Goal: Check status: Check status

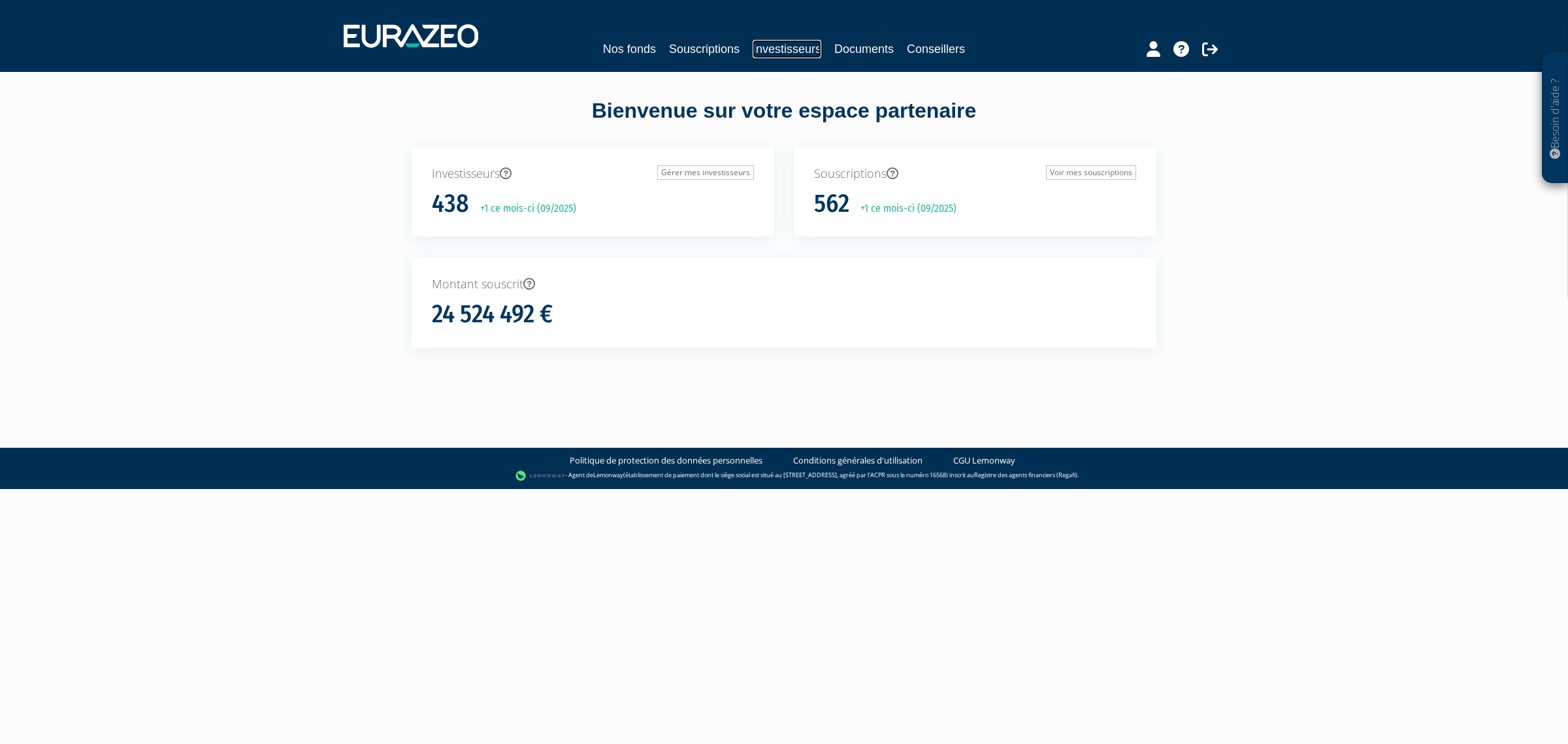
click at [769, 53] on link "Investisseurs" at bounding box center [787, 49] width 69 height 18
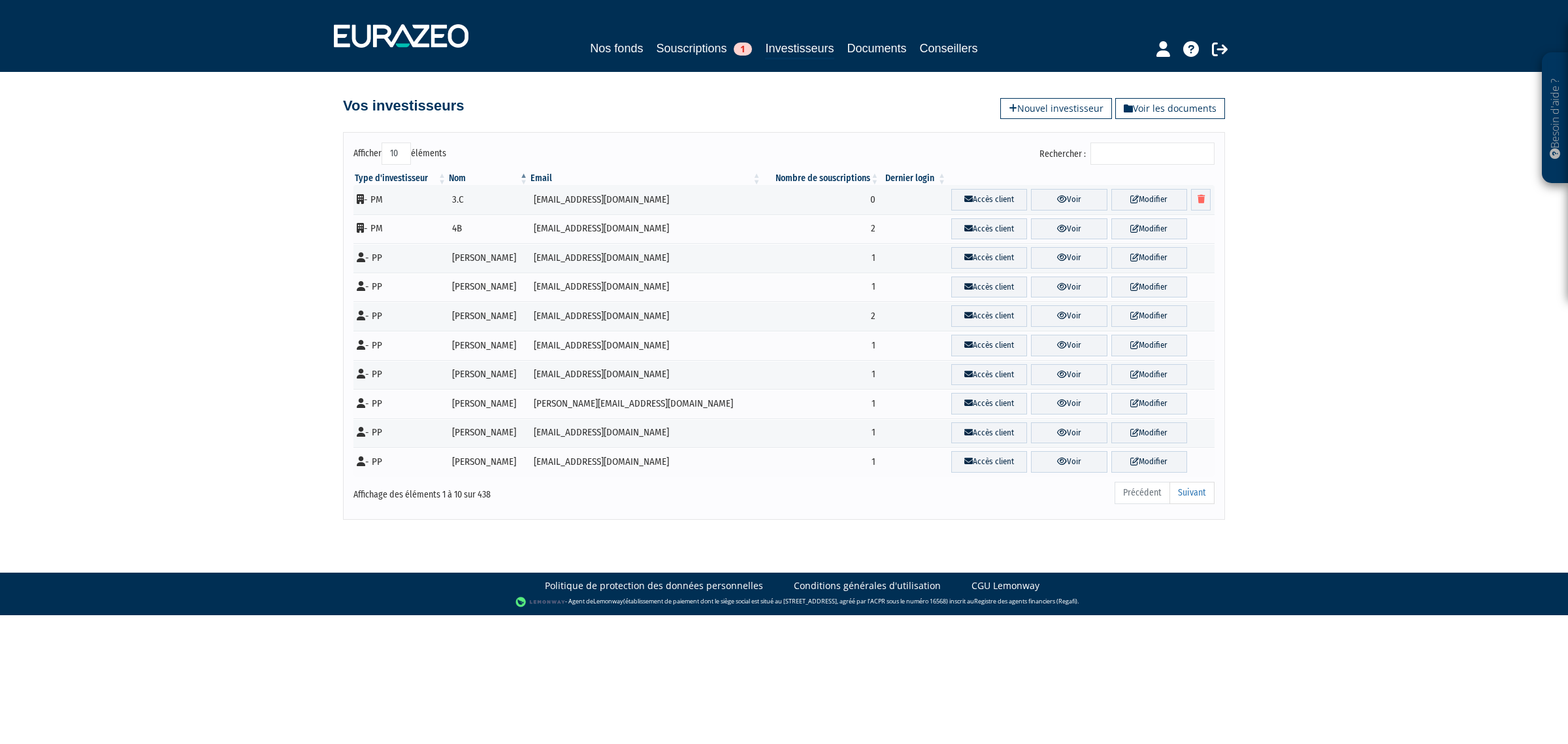
click at [1115, 155] on input "Rechercher :" at bounding box center [1153, 153] width 124 height 22
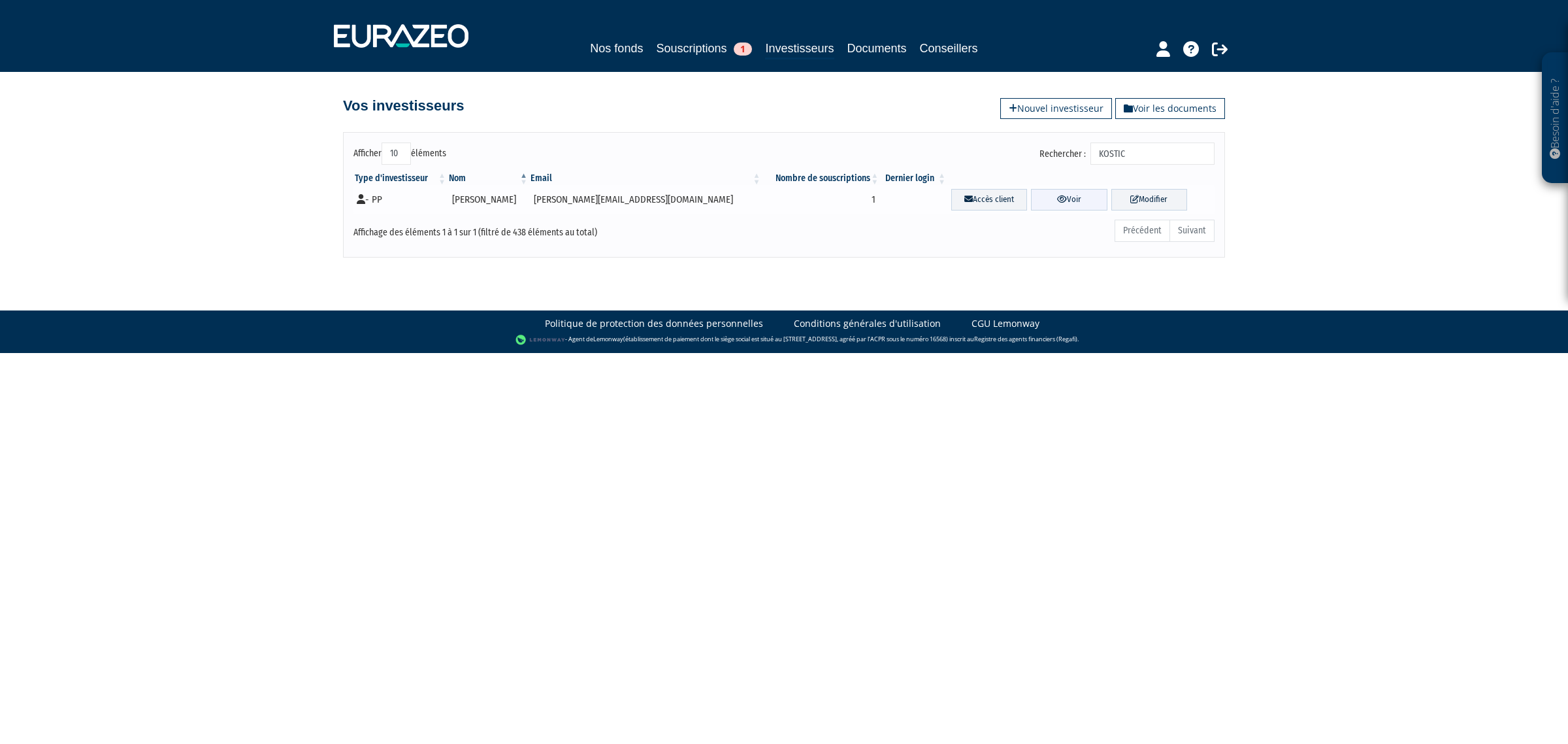
type input "KOSTIC"
click at [1057, 200] on icon at bounding box center [1061, 199] width 10 height 8
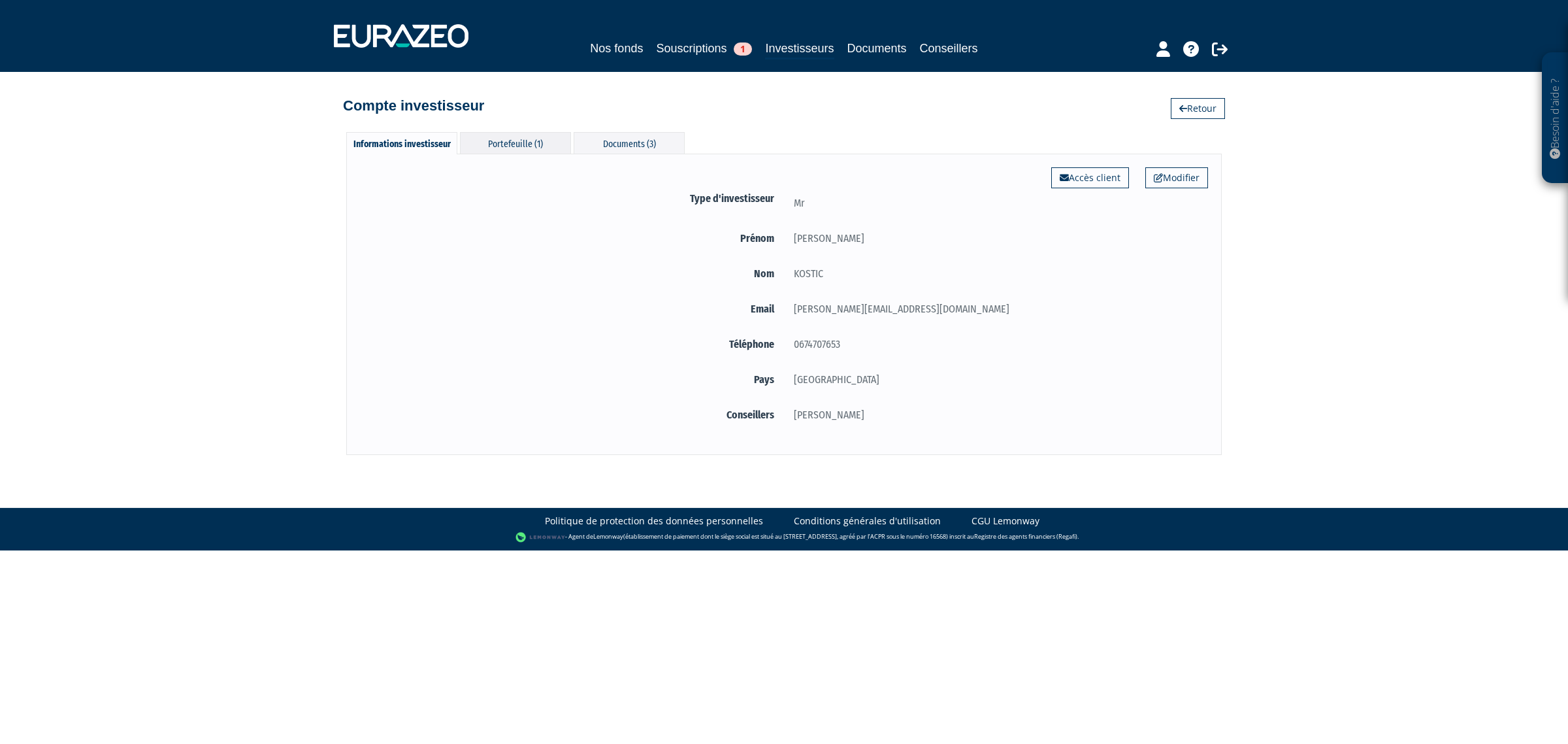
click at [510, 138] on div "Portefeuille (1)" at bounding box center [516, 142] width 111 height 21
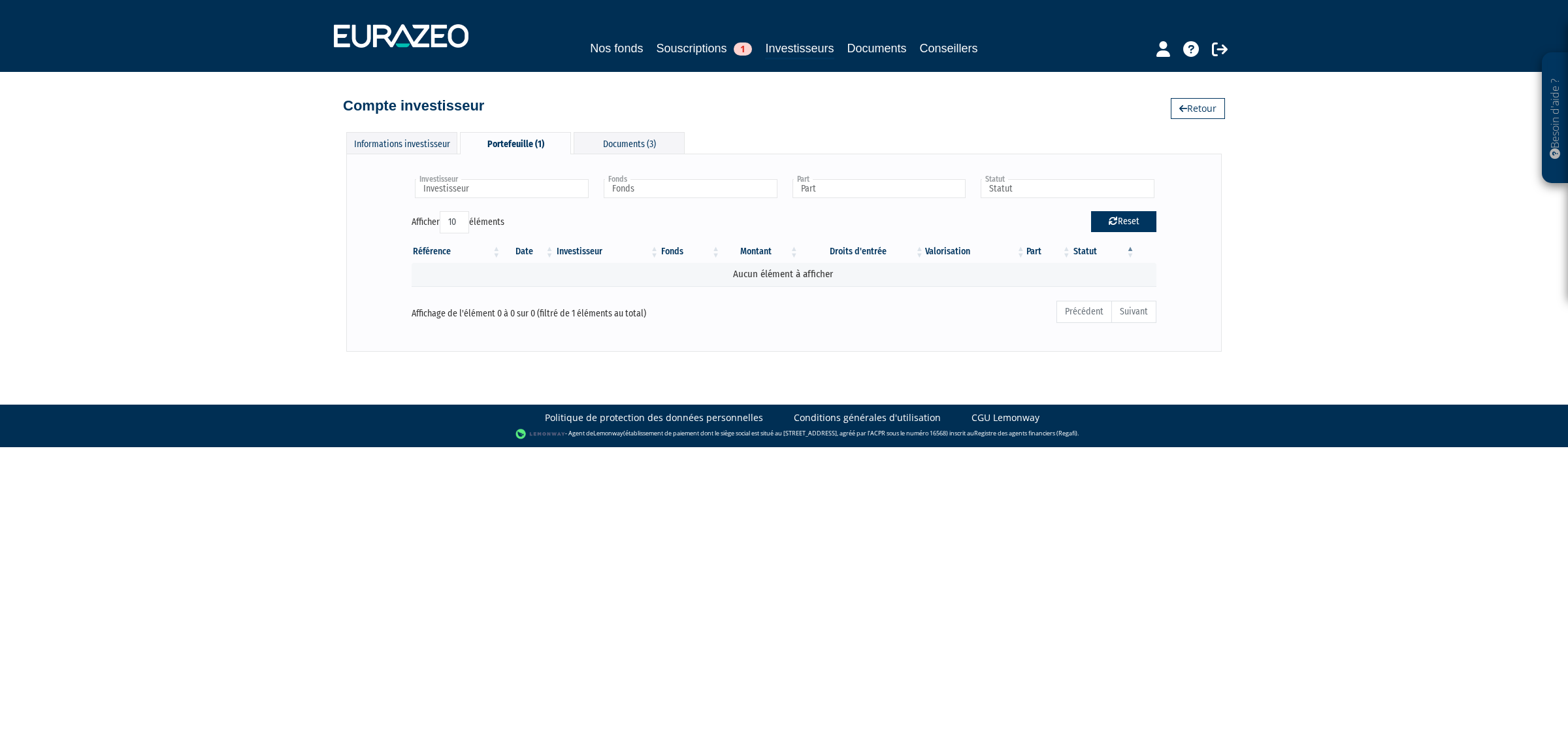
click at [1136, 231] on button "Reset" at bounding box center [1123, 221] width 65 height 21
type input "Investisseur"
type input "Fonds"
type input "Part"
type input "Statut"
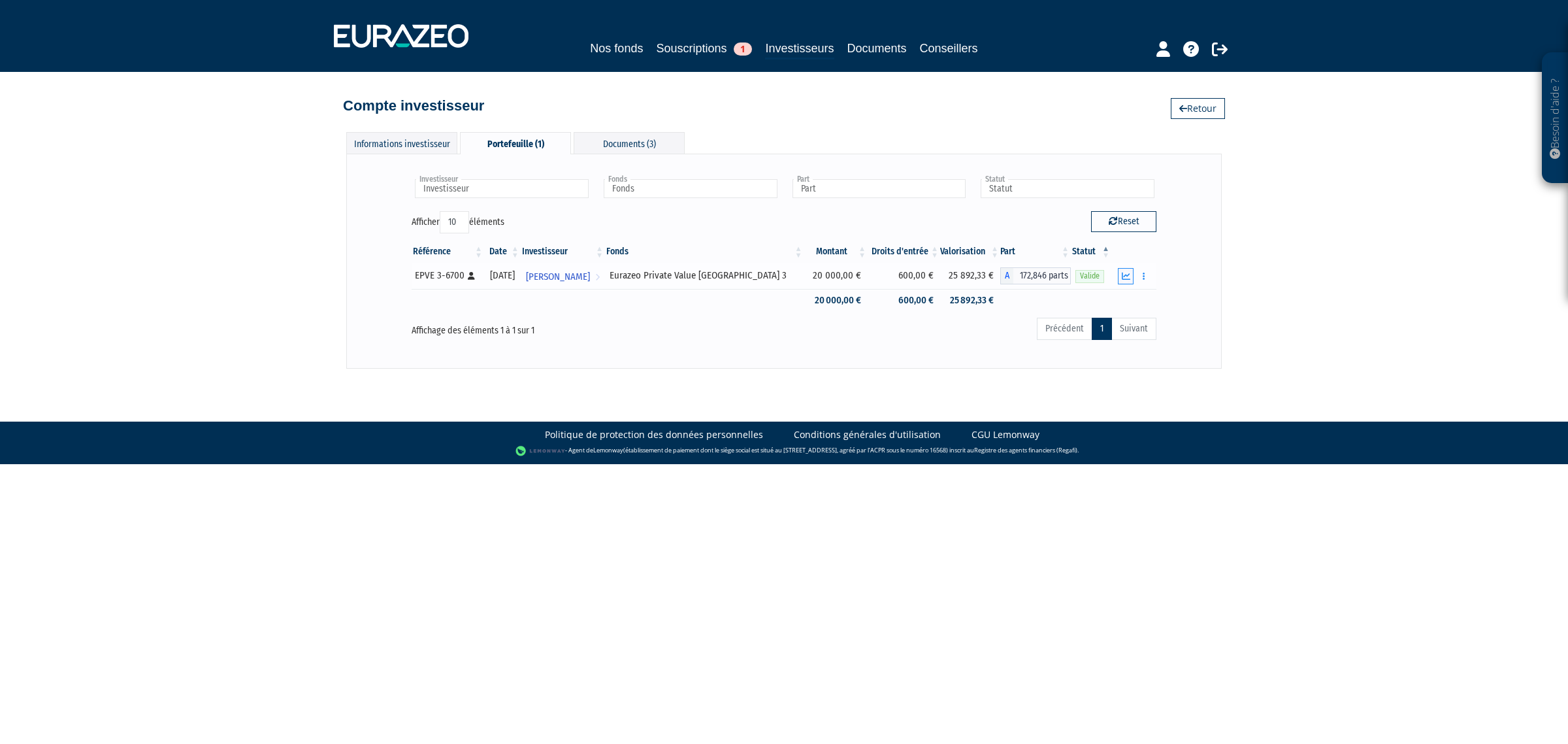
click at [1122, 275] on icon "button" at bounding box center [1126, 276] width 8 height 8
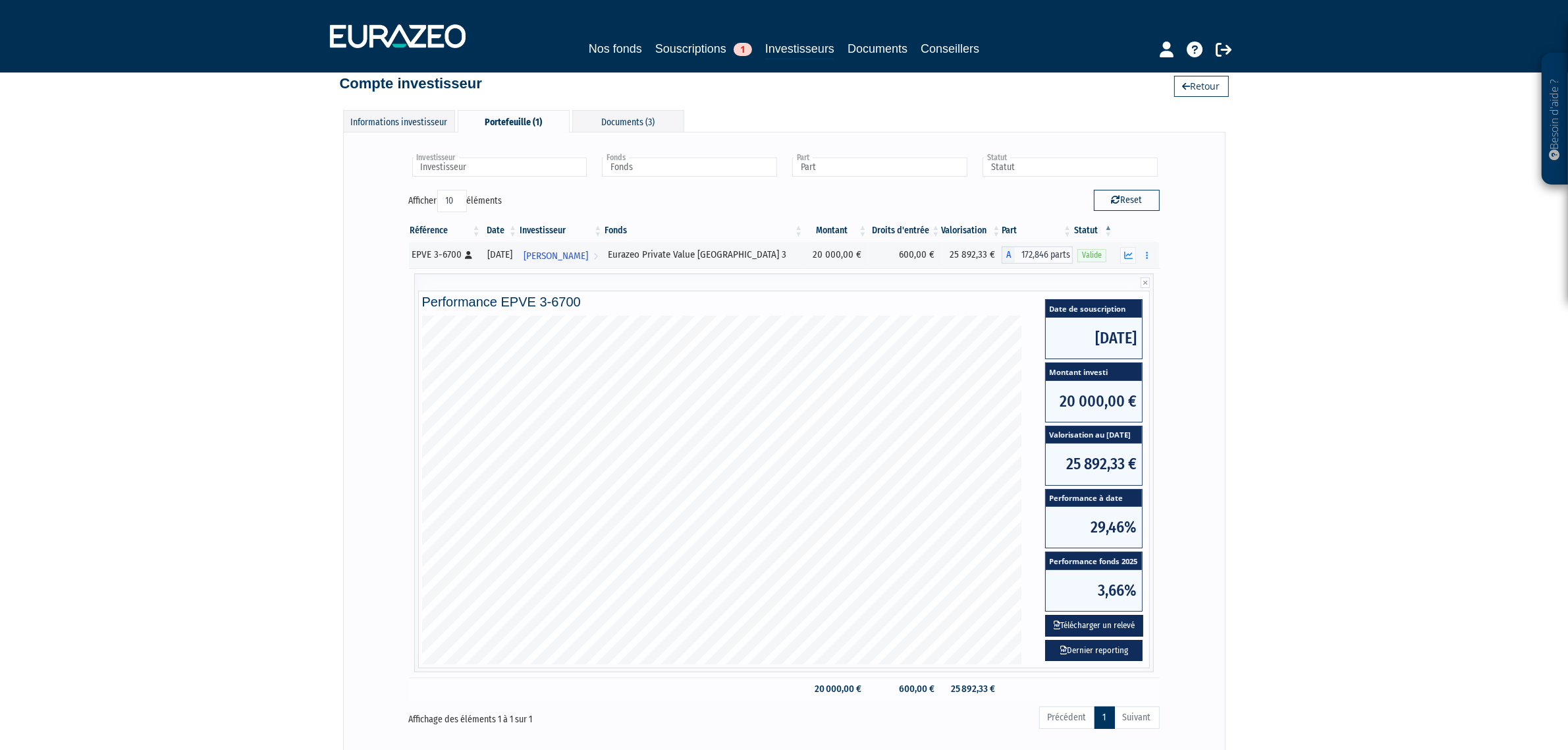
scroll to position [23, 0]
